Goal: Communication & Community: Share content

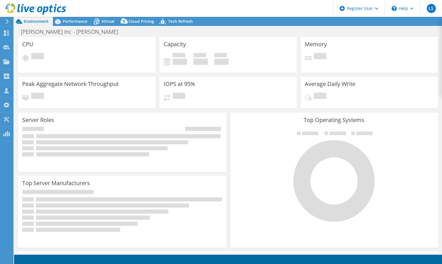
select select "USEast"
select select "USD"
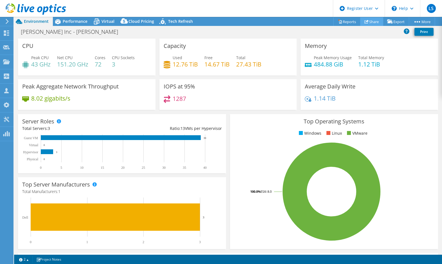
click at [374, 23] on link "Share" at bounding box center [372, 21] width 23 height 9
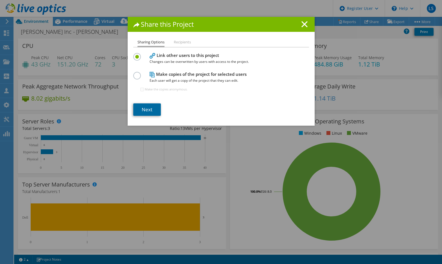
click at [150, 107] on link "Next" at bounding box center [147, 109] width 28 height 12
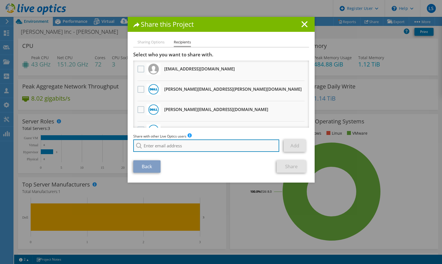
click at [160, 145] on input "search" at bounding box center [206, 145] width 146 height 12
paste input "[PERSON_NAME] <[PERSON_NAME][EMAIL_ADDRESS][PERSON_NAME][DOMAIN_NAME]>"
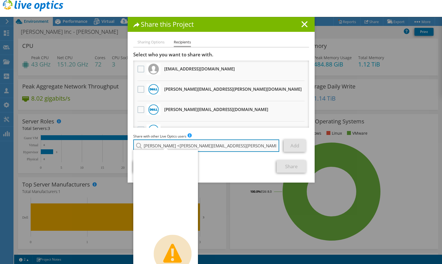
click at [173, 144] on input "[PERSON_NAME] <[PERSON_NAME][EMAIL_ADDRESS][PERSON_NAME][DOMAIN_NAME]" at bounding box center [206, 145] width 146 height 12
click at [228, 145] on input "[PERSON_NAME][EMAIL_ADDRESS][PERSON_NAME][DOMAIN_NAME]" at bounding box center [206, 145] width 146 height 12
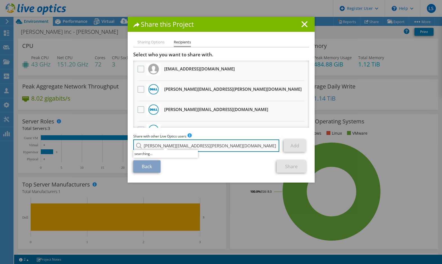
click at [263, 151] on input "[PERSON_NAME][EMAIL_ADDRESS][PERSON_NAME][DOMAIN_NAME]" at bounding box center [206, 145] width 146 height 12
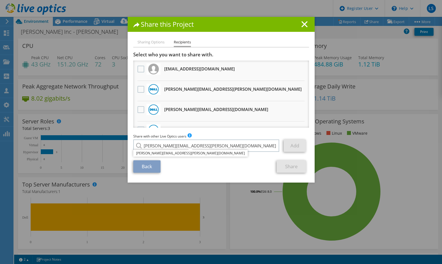
click at [250, 161] on div "Back Share" at bounding box center [221, 166] width 176 height 12
click at [233, 141] on input "[PERSON_NAME][EMAIL_ADDRESS][PERSON_NAME][DOMAIN_NAME]" at bounding box center [206, 145] width 146 height 12
click at [230, 155] on section "Select who you want to share with. All project copies will be anonymous. [EMAIL…" at bounding box center [221, 112] width 176 height 121
type input "[PERSON_NAME][EMAIL_ADDRESS][PERSON_NAME][DOMAIN_NAME]"
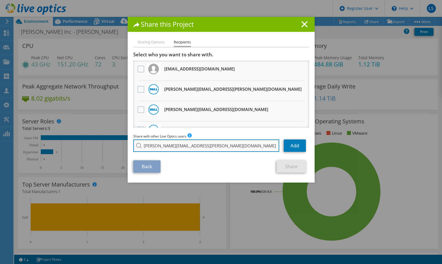
click at [186, 143] on input "[PERSON_NAME][EMAIL_ADDRESS][PERSON_NAME][DOMAIN_NAME]" at bounding box center [206, 145] width 146 height 12
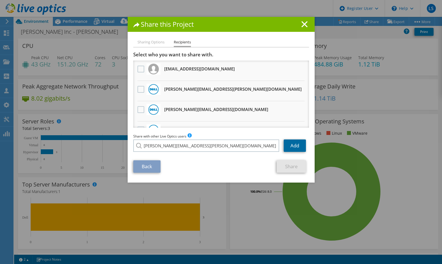
click at [293, 147] on link "Add" at bounding box center [295, 145] width 22 height 12
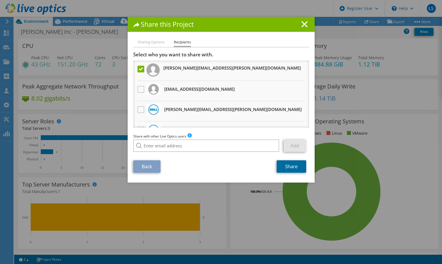
click at [287, 167] on link "Share" at bounding box center [292, 166] width 30 height 12
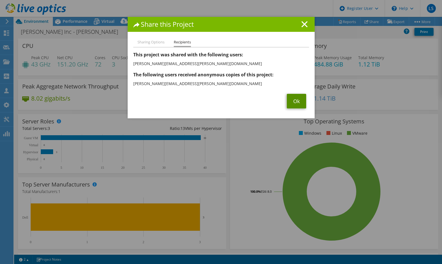
click at [290, 102] on link "Ok" at bounding box center [296, 101] width 19 height 15
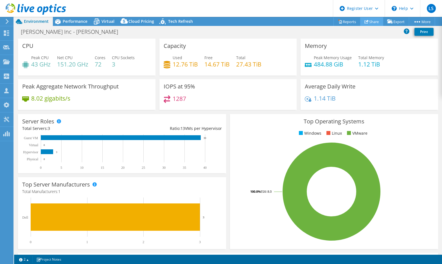
click at [368, 24] on link "Share" at bounding box center [372, 21] width 23 height 9
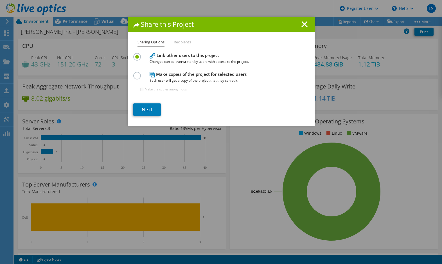
click at [296, 23] on h1 "Share this Project" at bounding box center [221, 24] width 176 height 6
click at [302, 23] on icon at bounding box center [305, 24] width 6 height 6
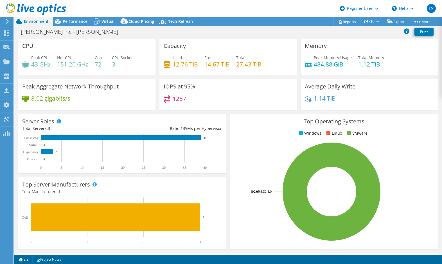
click at [263, 27] on div "[PERSON_NAME] Inc - [PERSON_NAME] Print" at bounding box center [228, 31] width 428 height 10
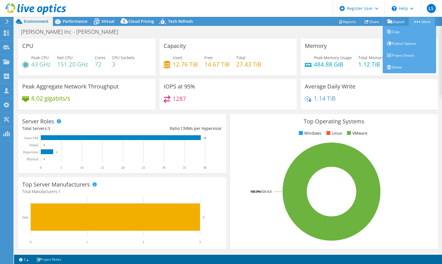
click at [429, 22] on link "More" at bounding box center [422, 21] width 26 height 9
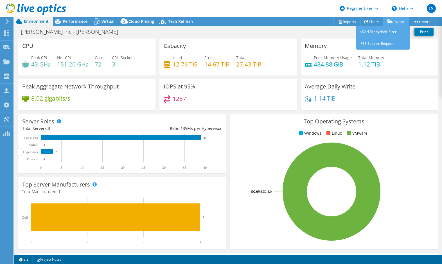
click at [391, 20] on link "Export" at bounding box center [396, 21] width 26 height 9
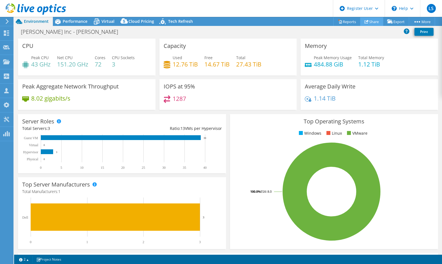
click at [367, 19] on link "Share" at bounding box center [372, 21] width 23 height 9
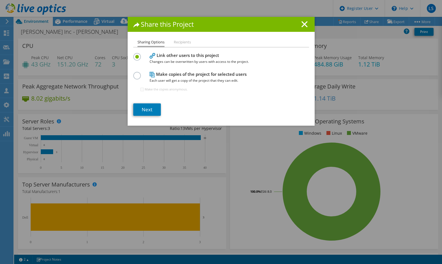
click at [176, 40] on li "Recipients" at bounding box center [182, 42] width 17 height 7
click at [136, 73] on label at bounding box center [138, 72] width 10 height 1
click at [0, 0] on input "radio" at bounding box center [0, 0] width 0 height 0
click at [154, 110] on link "Next" at bounding box center [147, 109] width 28 height 12
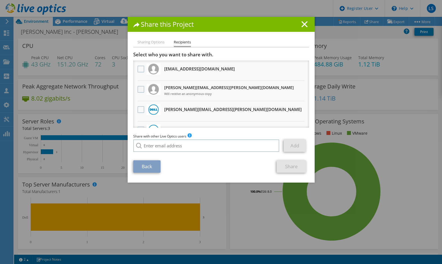
click at [138, 89] on label at bounding box center [142, 89] width 8 height 7
click at [0, 0] on input "checkbox" at bounding box center [0, 0] width 0 height 0
click at [295, 165] on link "Share" at bounding box center [292, 166] width 30 height 12
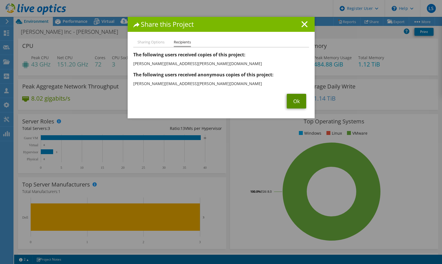
click at [294, 105] on link "Ok" at bounding box center [296, 101] width 19 height 15
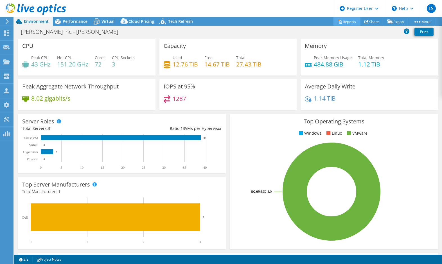
click at [346, 22] on link "Reports" at bounding box center [347, 21] width 27 height 9
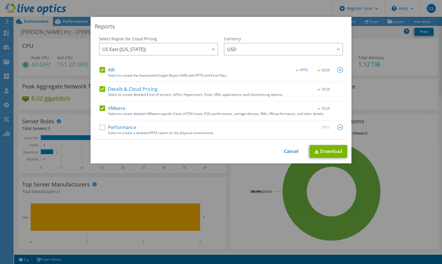
click at [277, 145] on div "This process may take a while, please wait... Cancel Download" at bounding box center [221, 151] width 253 height 13
click at [296, 154] on link "Cancel" at bounding box center [291, 151] width 14 height 5
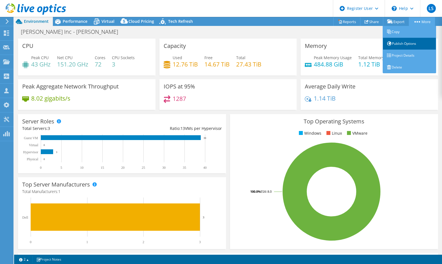
click at [411, 43] on link "Publish Options" at bounding box center [409, 44] width 53 height 12
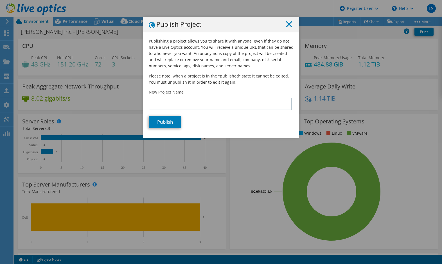
click at [287, 22] on icon at bounding box center [289, 24] width 6 height 6
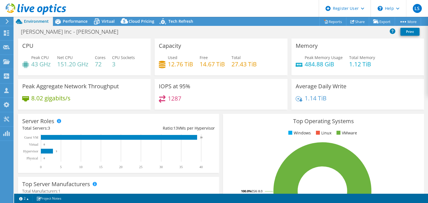
click at [221, 5] on header "LS Dell User [PERSON_NAME] [PERSON_NAME][EMAIL_ADDRESS][DOMAIN_NAME] Dell My Pr…" at bounding box center [214, 8] width 428 height 17
